Goal: Find specific page/section: Find specific page/section

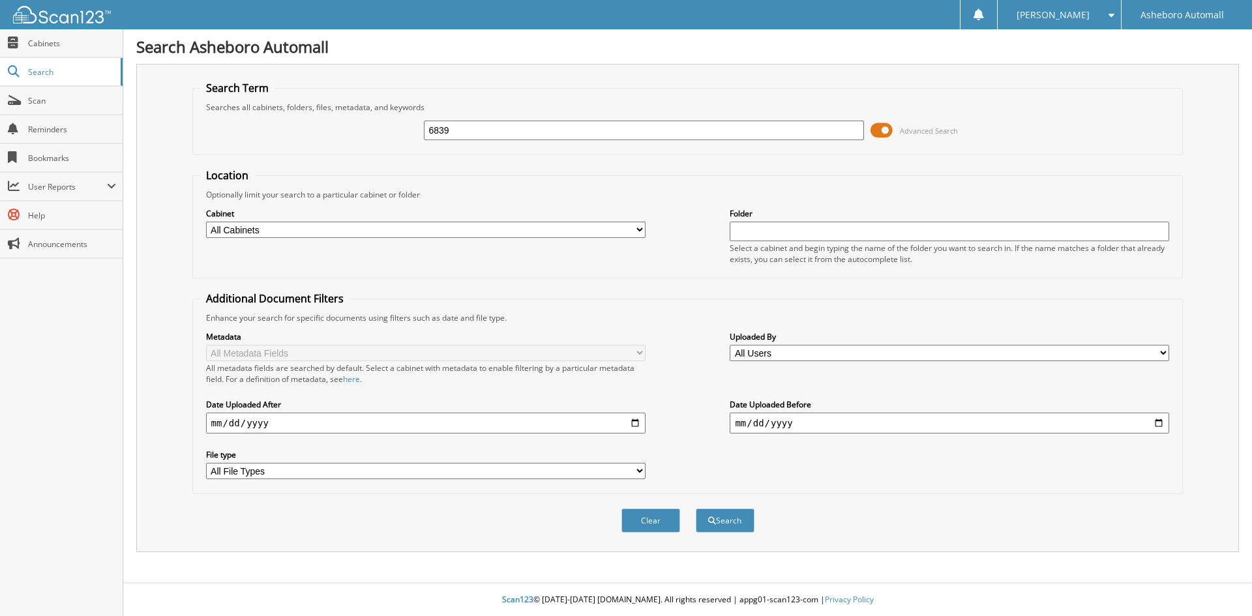
type input "6839"
click at [696, 509] on button "Search" at bounding box center [725, 521] width 59 height 24
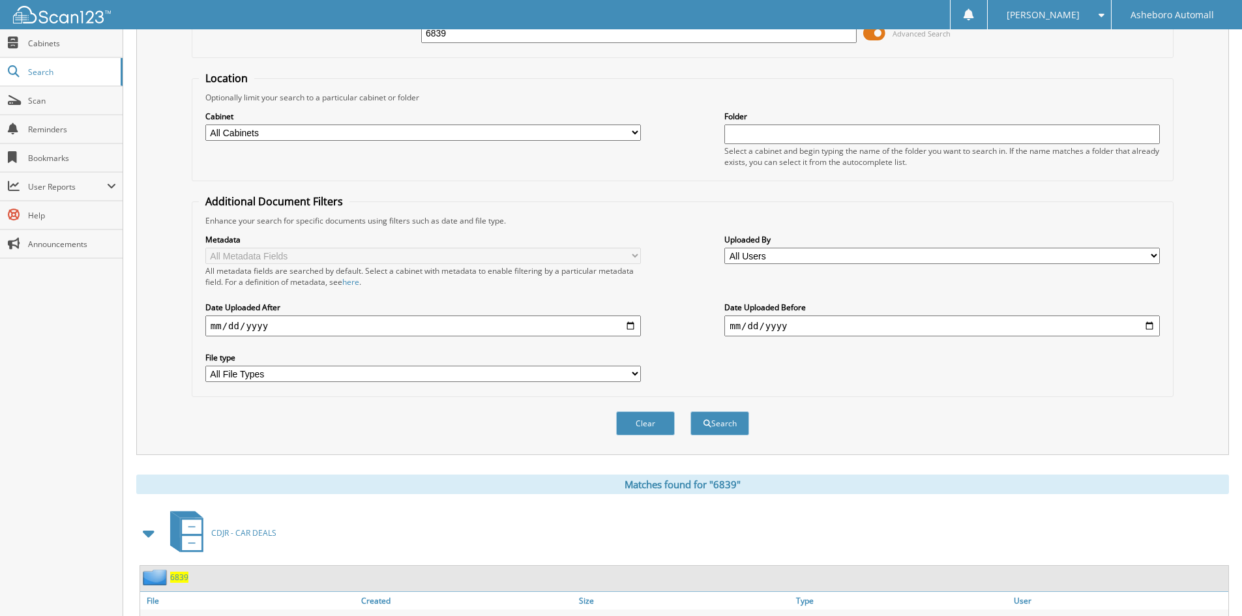
scroll to position [164, 0]
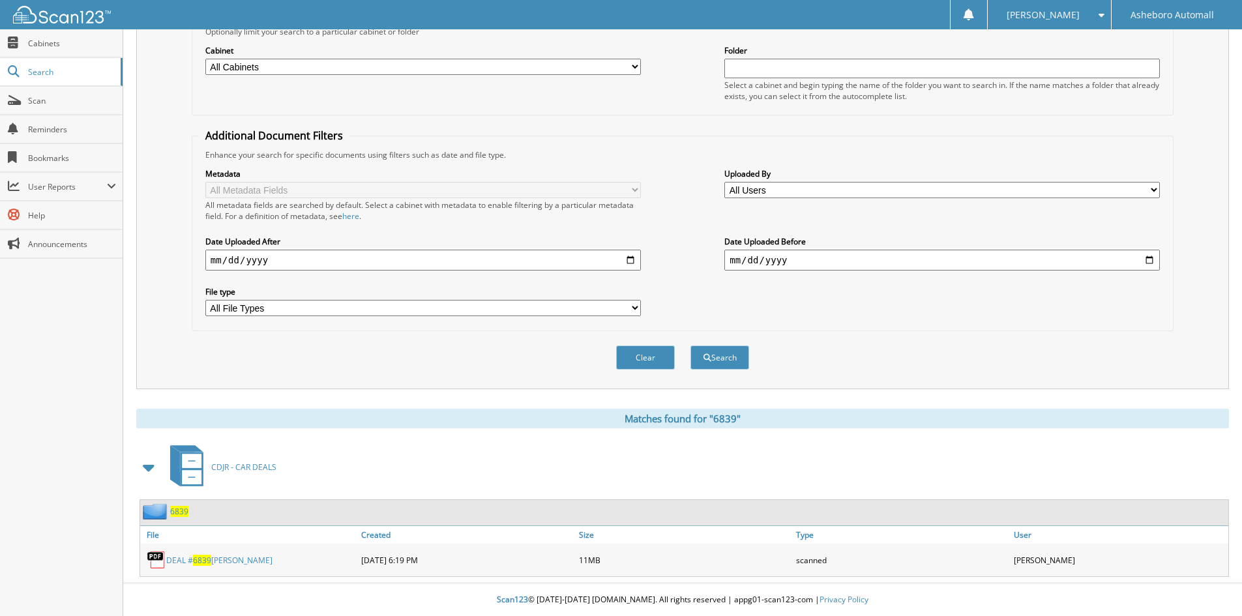
click at [265, 564] on link "DEAL # 6839 ROMO, GUILLERMO" at bounding box center [219, 560] width 106 height 11
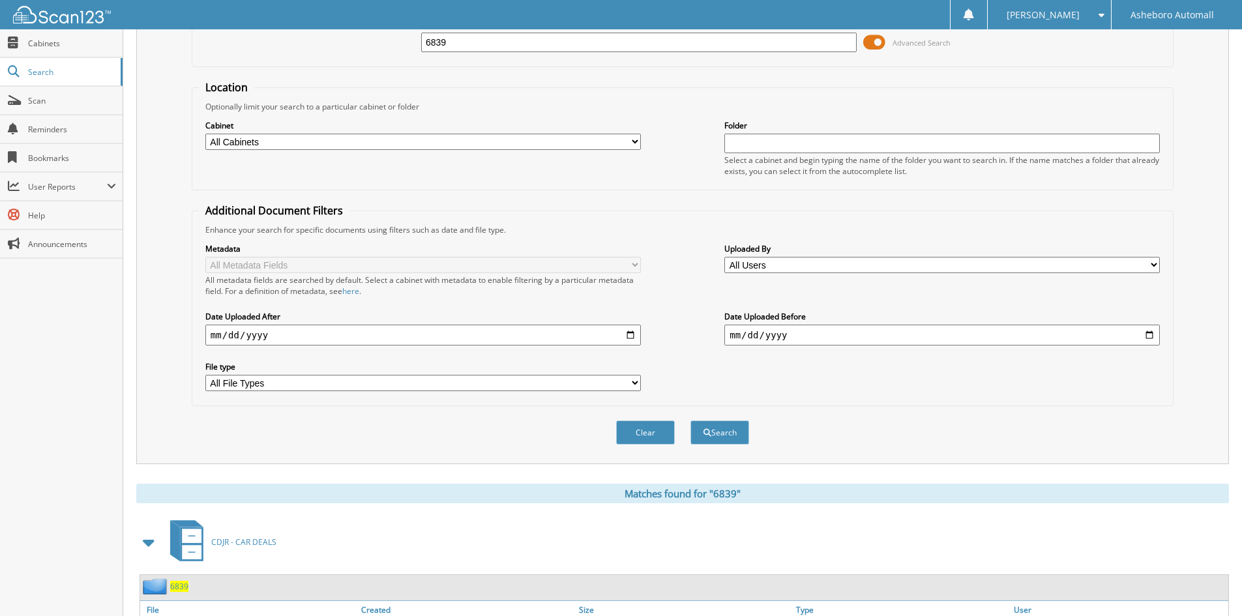
scroll to position [0, 0]
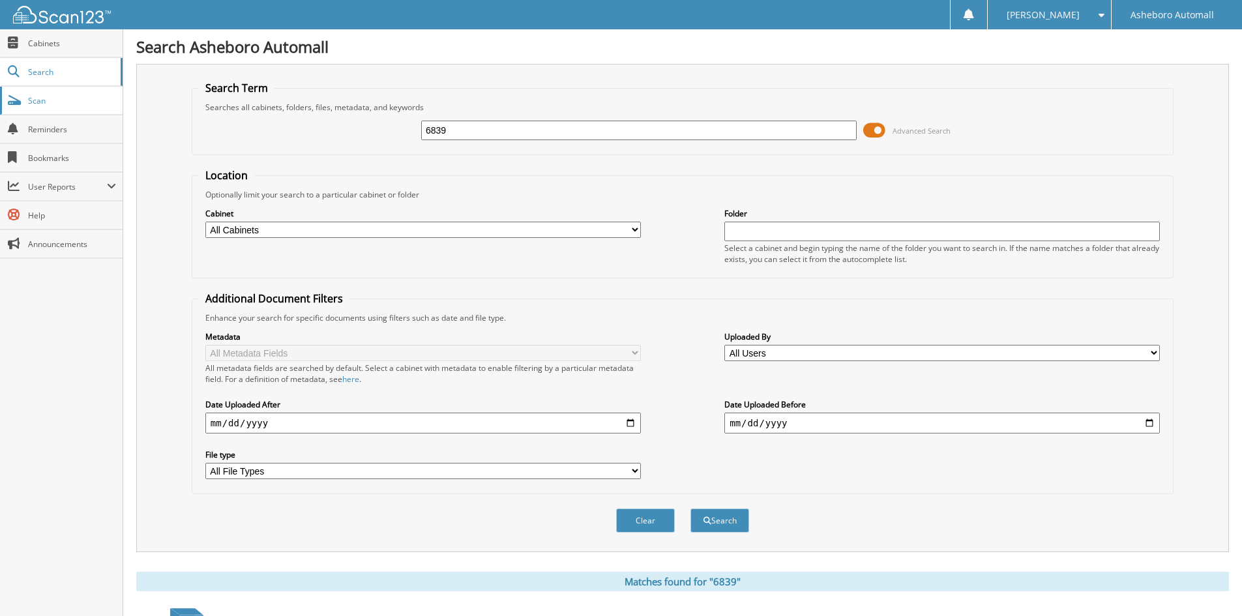
click at [80, 109] on link "Scan" at bounding box center [61, 101] width 123 height 28
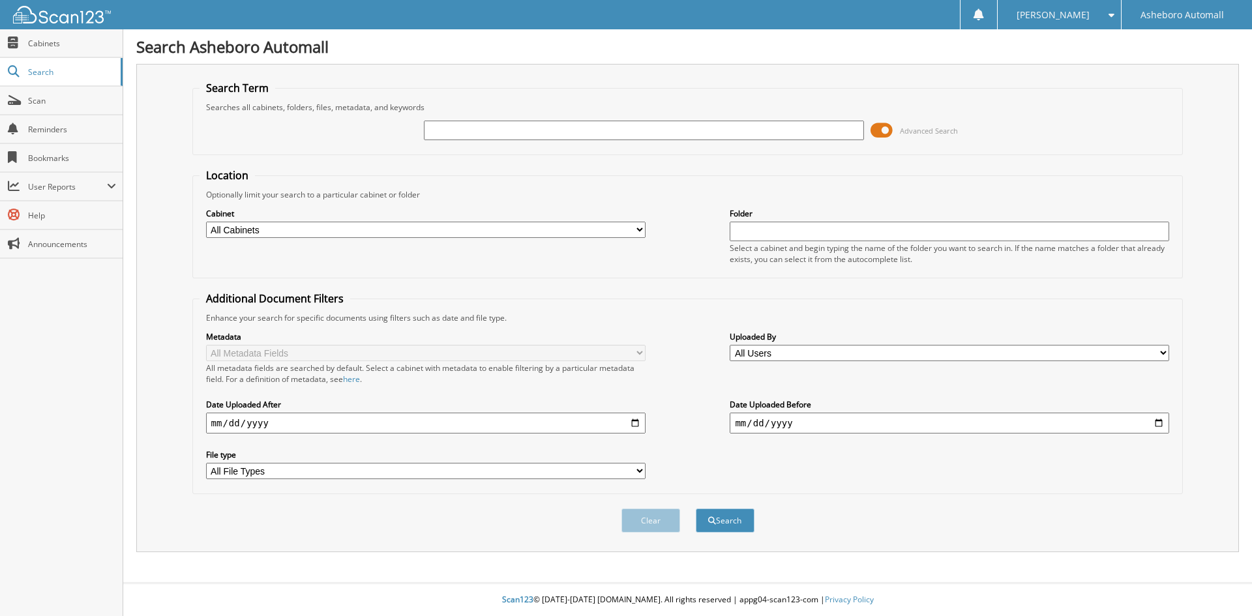
click at [518, 131] on input "text" at bounding box center [643, 131] width 439 height 20
type input "0"
type input "6833"
click at [696, 509] on button "Search" at bounding box center [725, 521] width 59 height 24
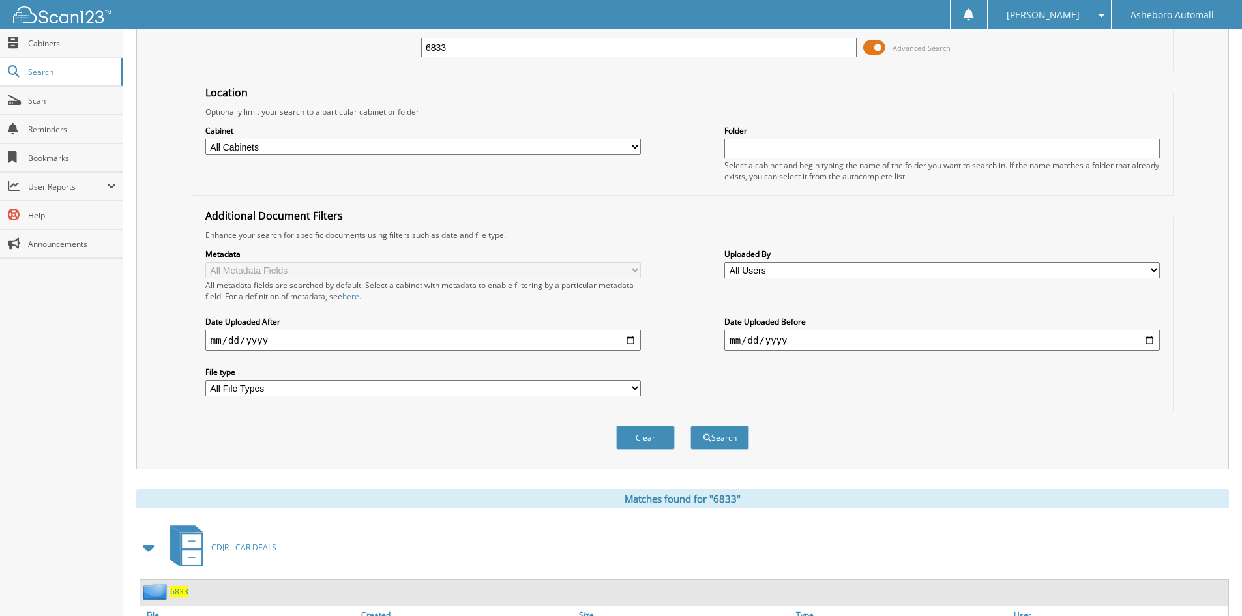
scroll to position [164, 0]
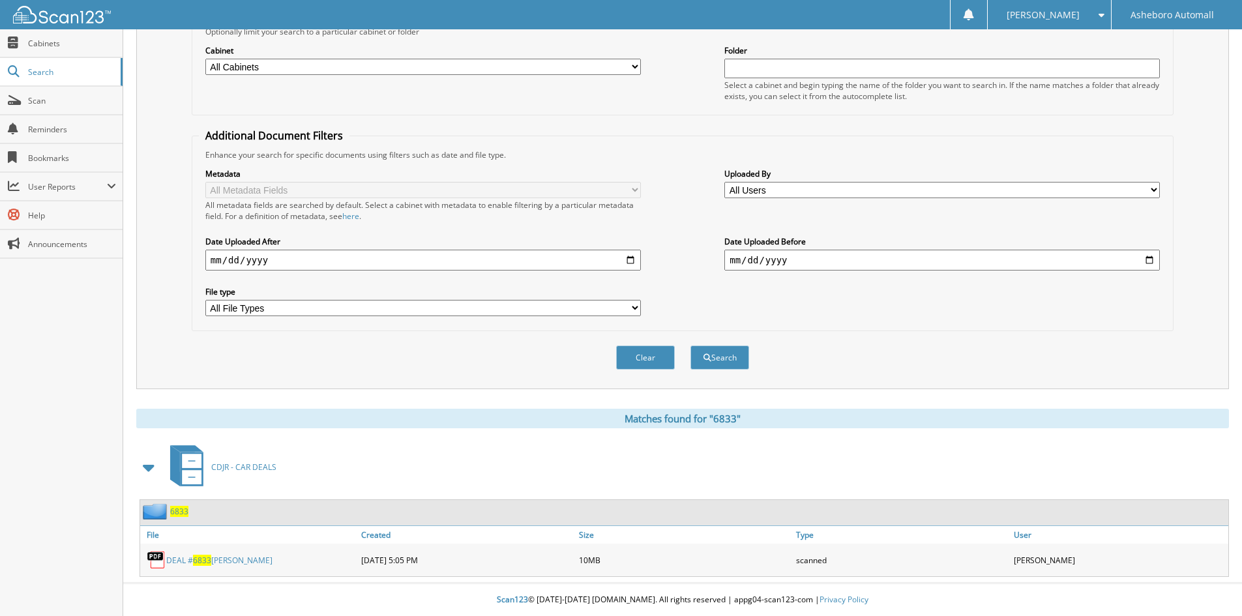
click at [234, 561] on link "DEAL # 6833 [PERSON_NAME]" at bounding box center [219, 560] width 106 height 11
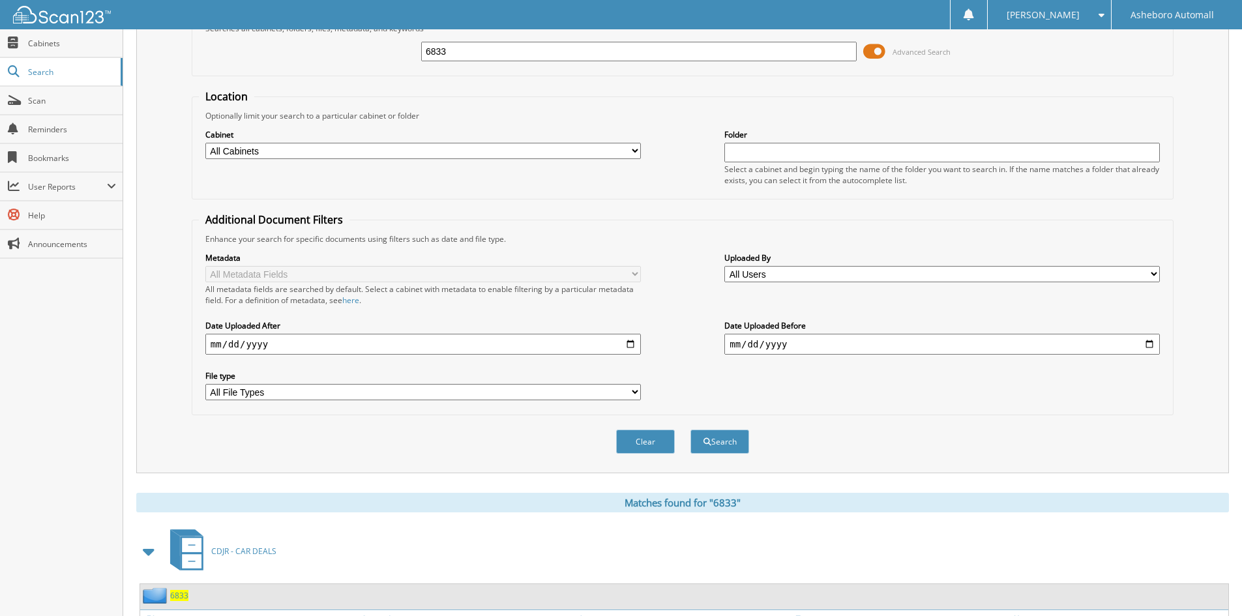
scroll to position [0, 0]
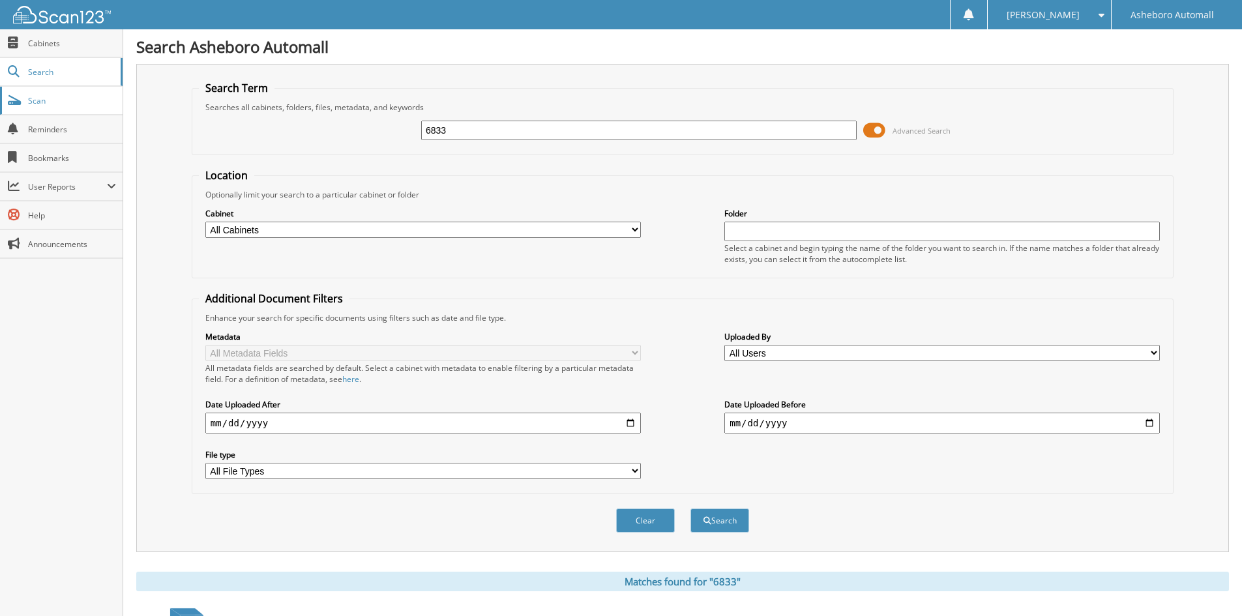
click at [49, 107] on link "Scan" at bounding box center [61, 101] width 123 height 28
